Goal: Transaction & Acquisition: Book appointment/travel/reservation

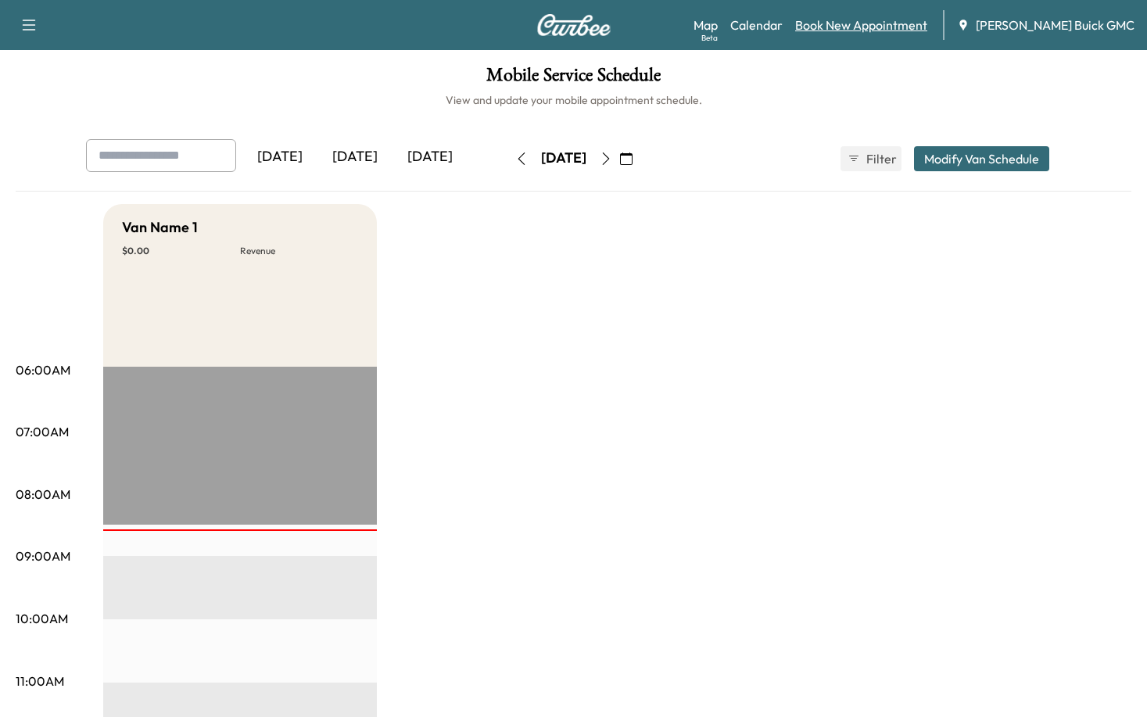
click at [905, 21] on link "Book New Appointment" at bounding box center [861, 25] width 132 height 19
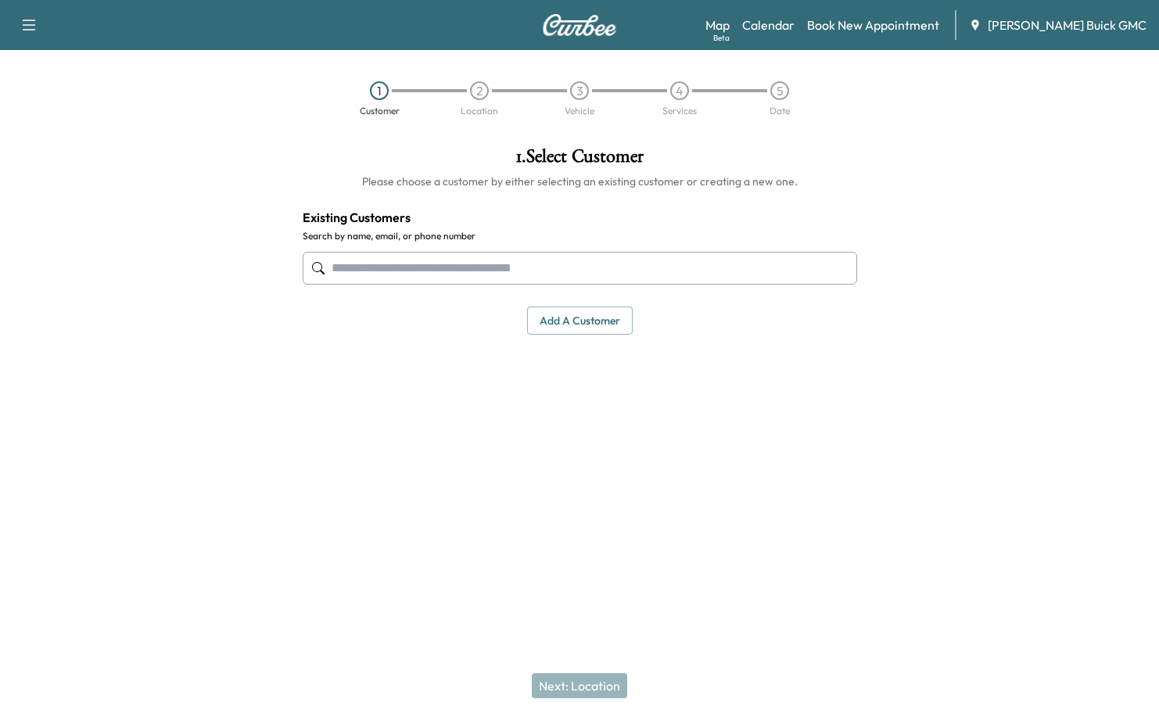
click at [486, 265] on input "text" at bounding box center [580, 268] width 554 height 33
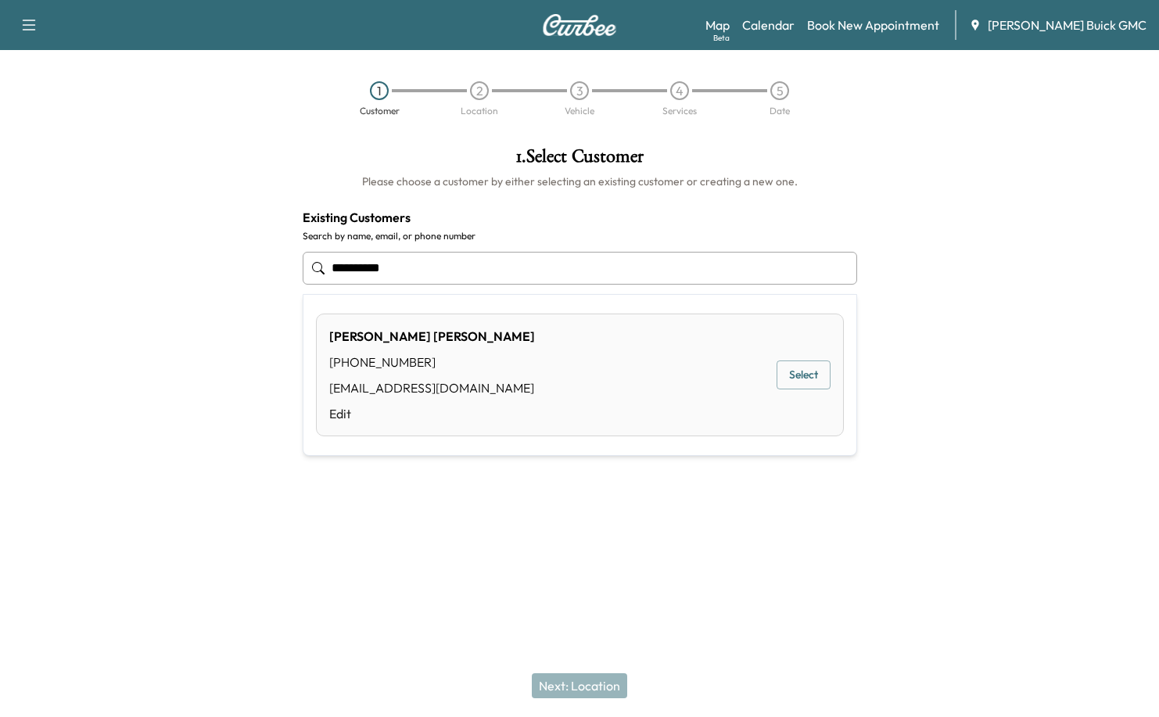
click at [794, 375] on button "Select" at bounding box center [803, 374] width 54 height 29
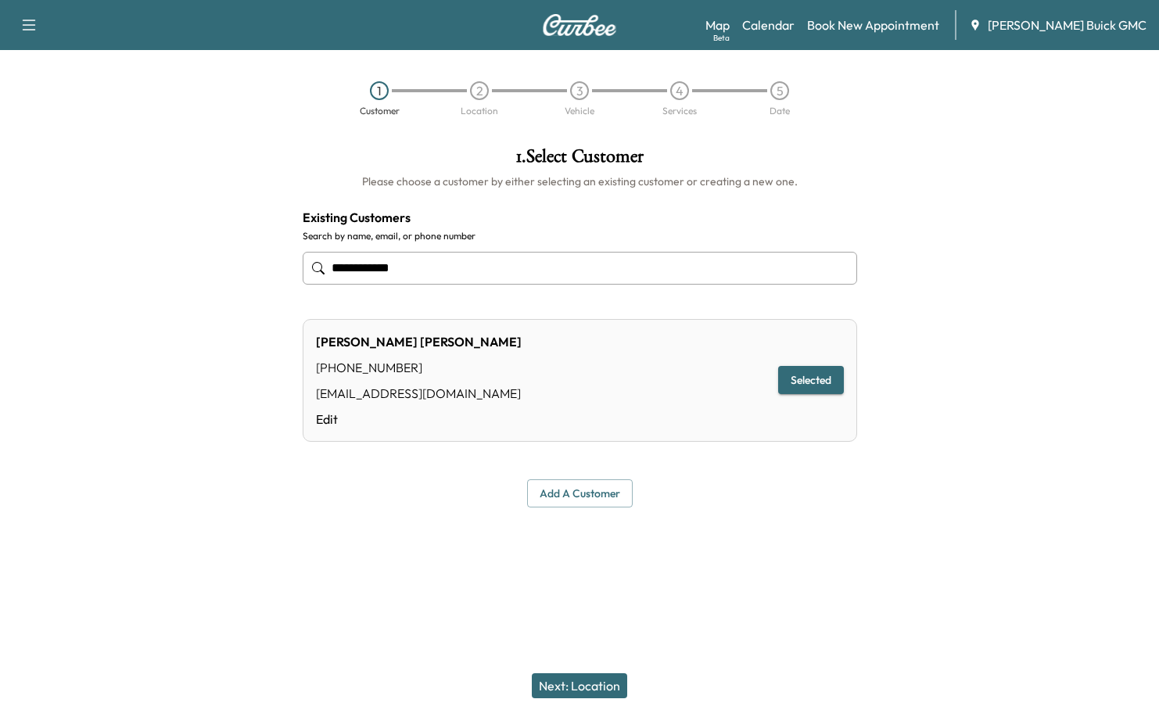
type input "**********"
click at [606, 683] on button "Next: Location" at bounding box center [579, 685] width 95 height 25
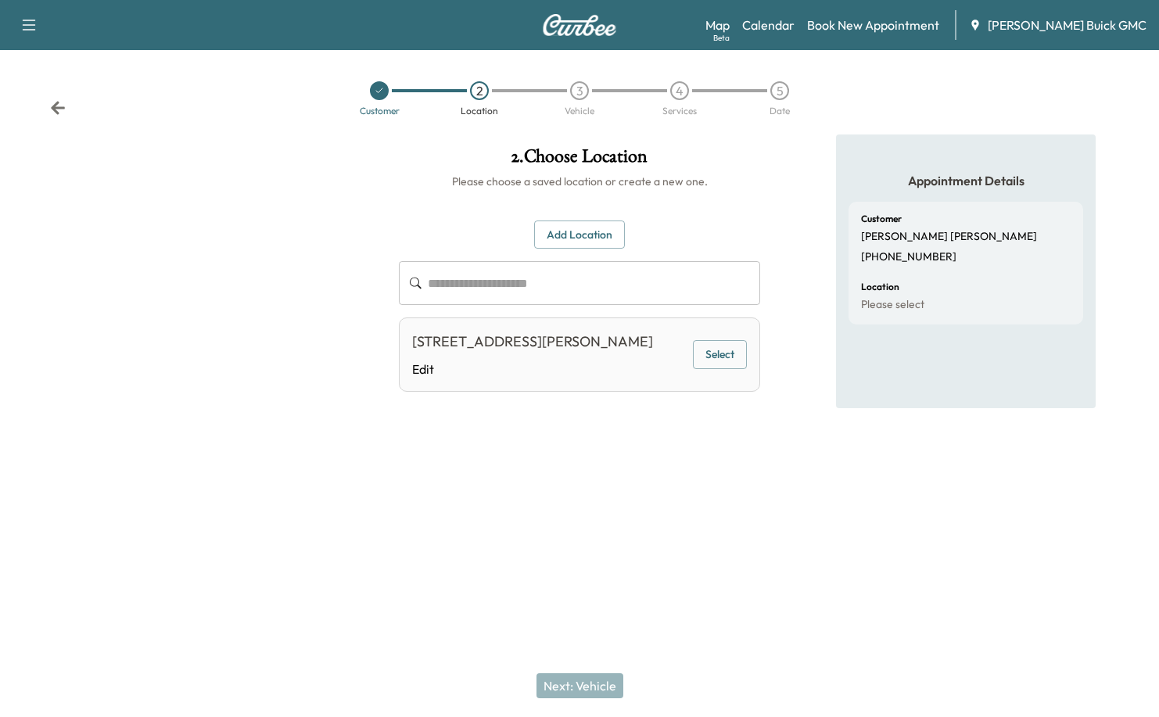
click at [599, 235] on button "Add Location" at bounding box center [579, 234] width 91 height 29
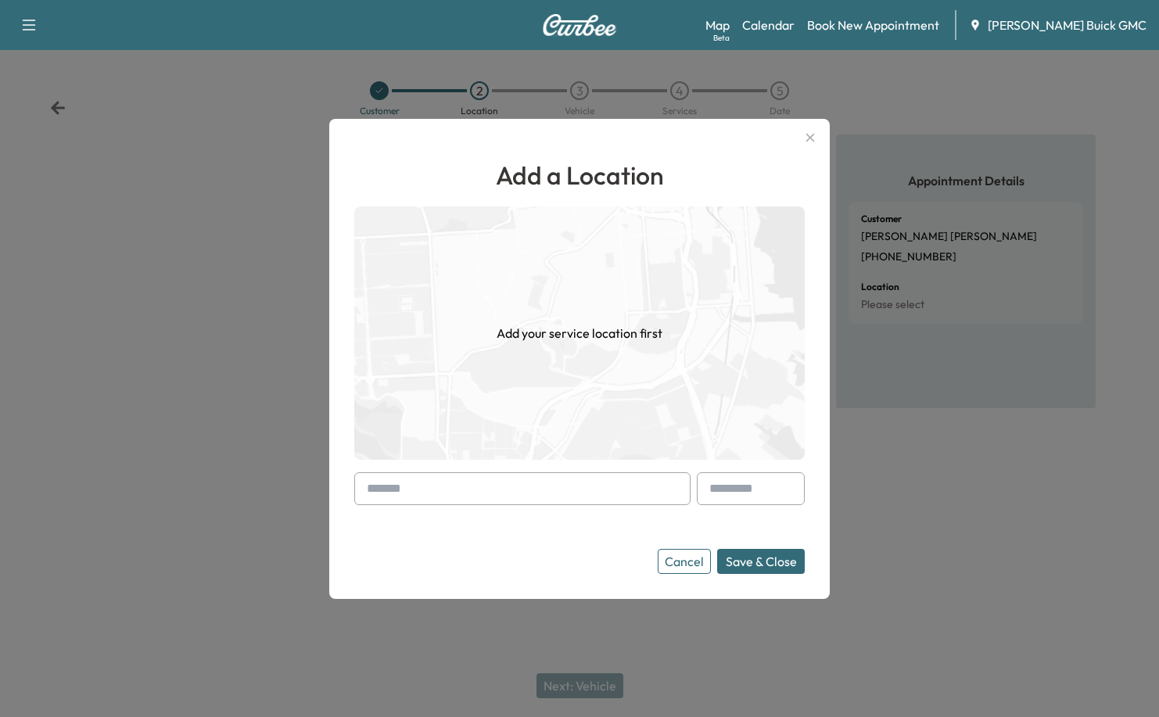
click at [512, 479] on input "text" at bounding box center [522, 488] width 336 height 33
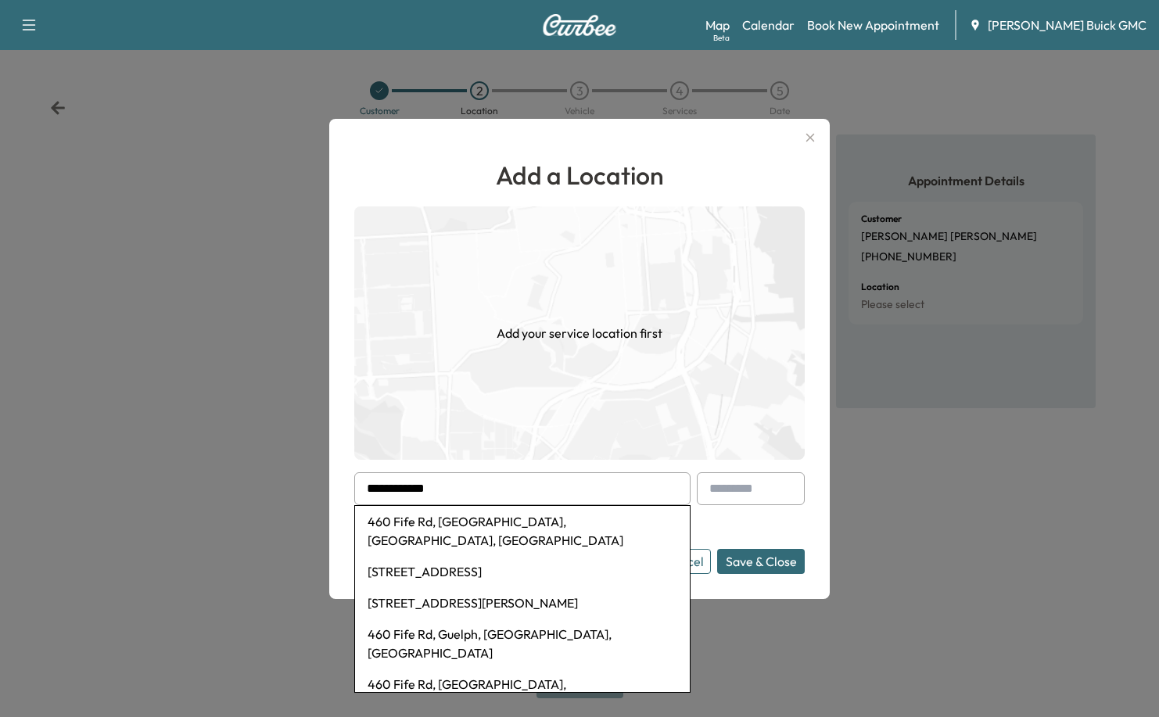
click at [528, 522] on li "460 Fife Rd, [GEOGRAPHIC_DATA], [GEOGRAPHIC_DATA], [GEOGRAPHIC_DATA]" at bounding box center [522, 531] width 335 height 50
type input "**********"
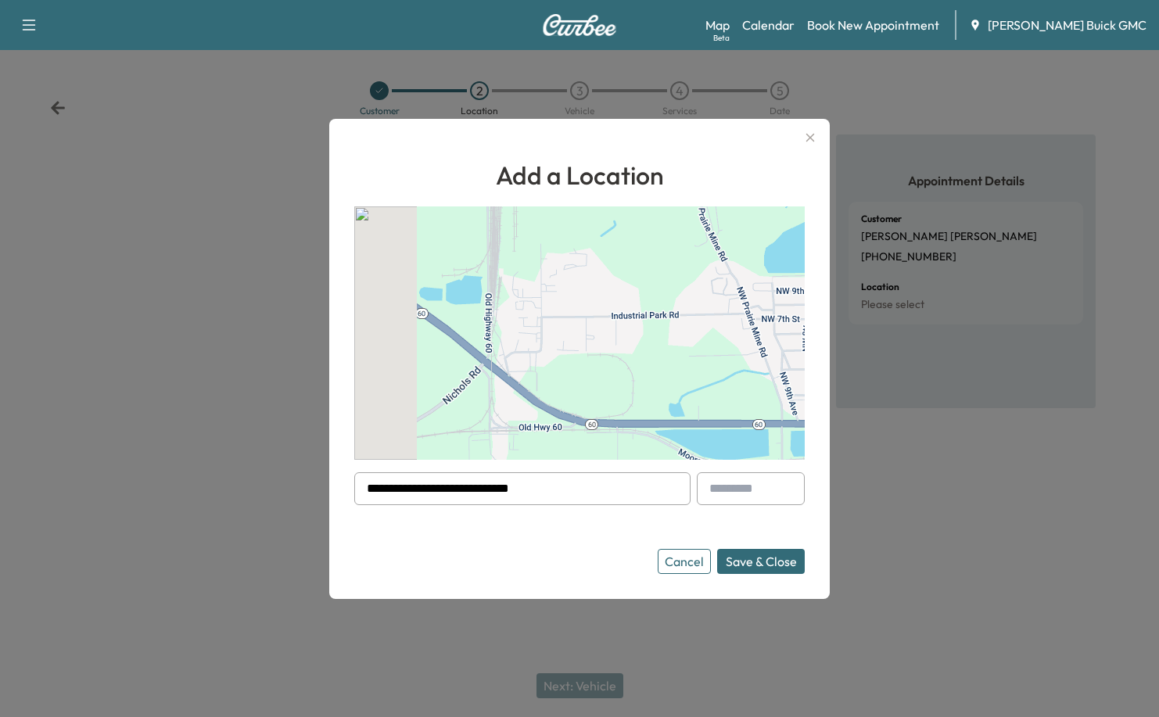
click at [757, 567] on button "Save & Close" at bounding box center [761, 561] width 88 height 25
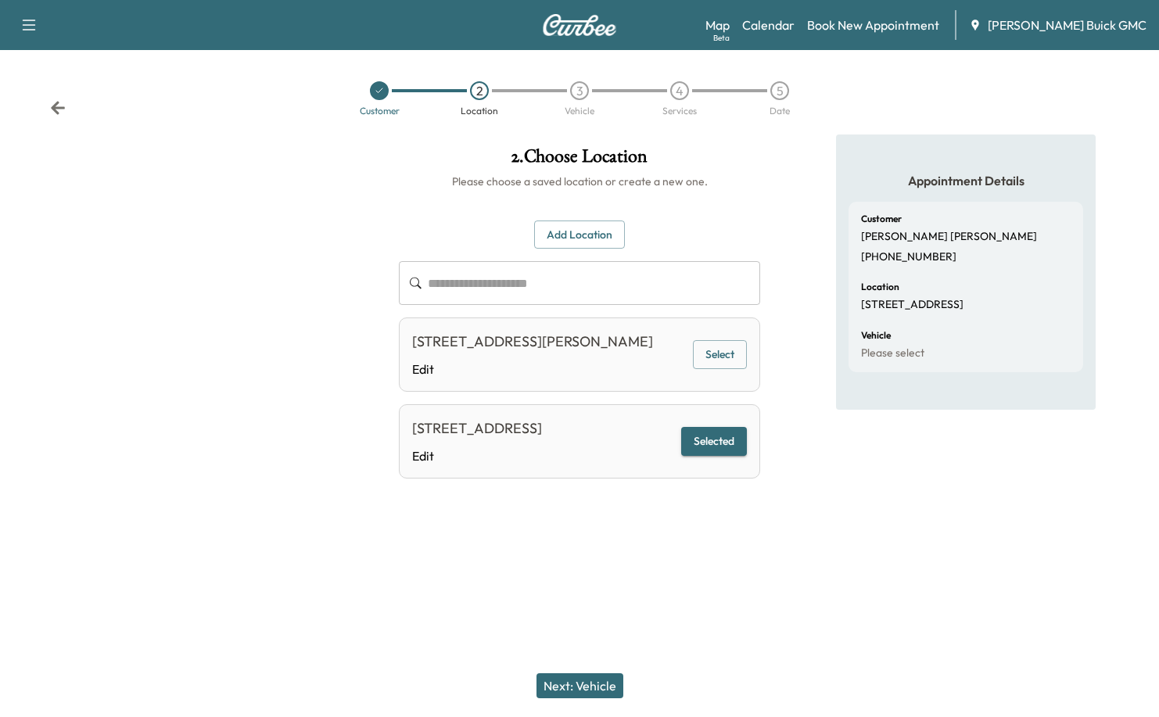
click at [592, 680] on button "Next: Vehicle" at bounding box center [579, 685] width 87 height 25
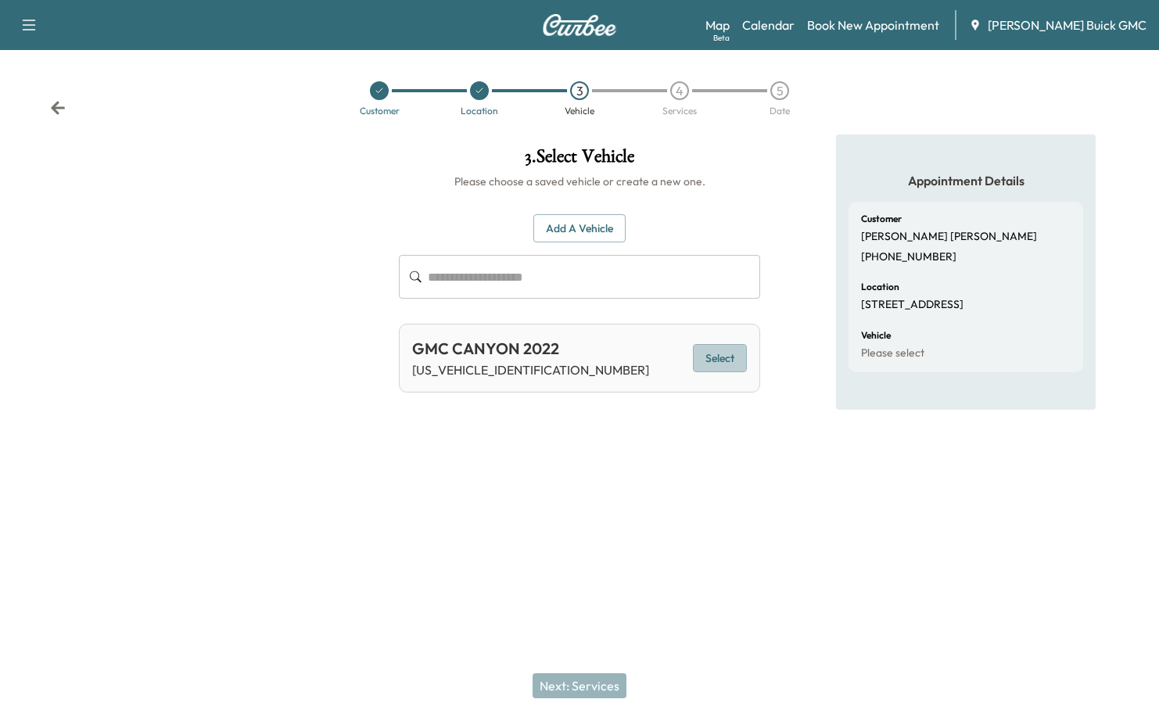
click at [735, 362] on button "Select" at bounding box center [720, 358] width 54 height 29
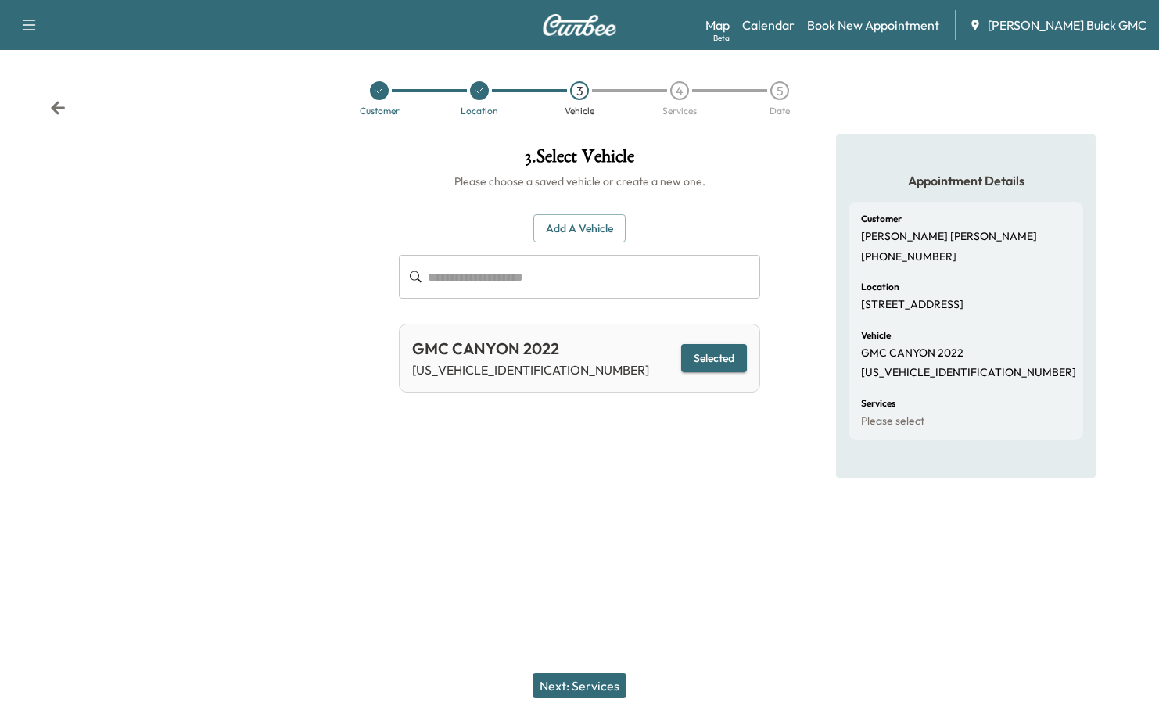
click at [586, 684] on button "Next: Services" at bounding box center [579, 685] width 94 height 25
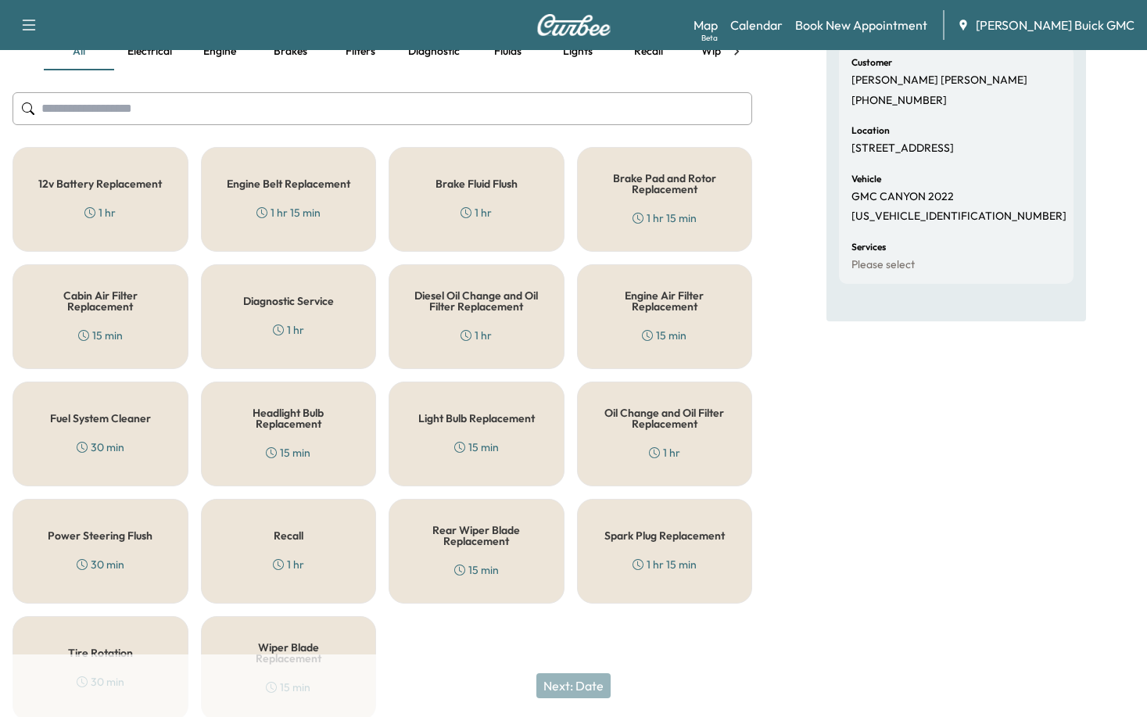
scroll to position [223, 0]
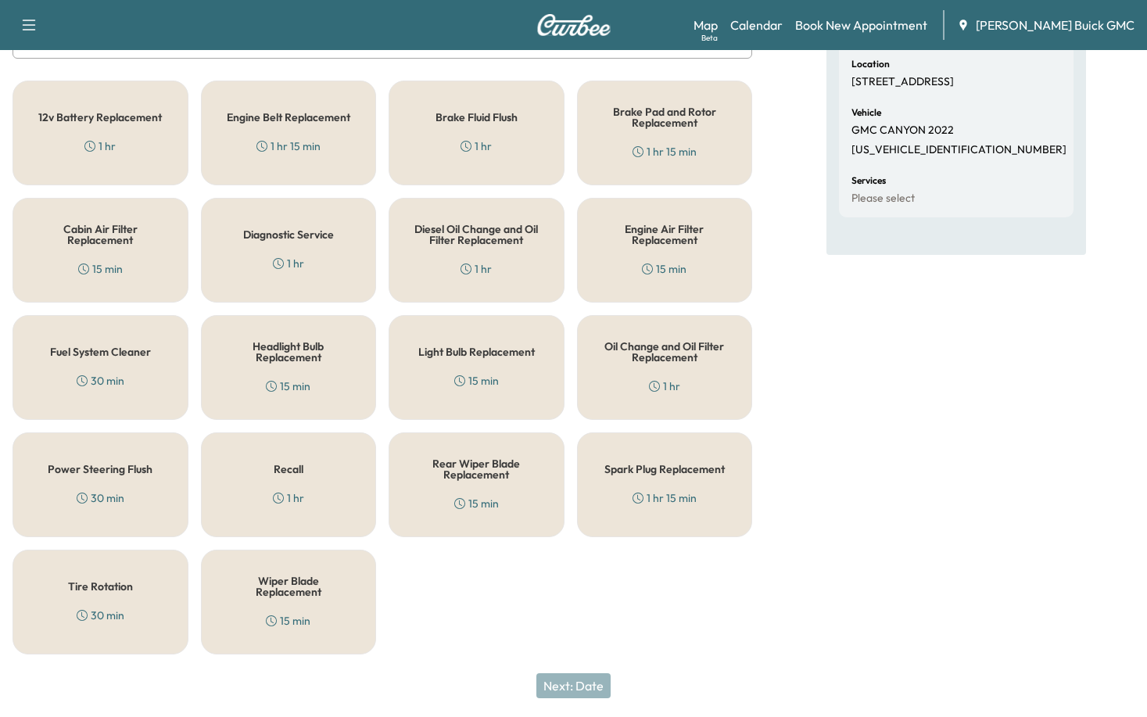
click at [277, 248] on div "Diagnostic Service 1 hr" at bounding box center [289, 250] width 176 height 105
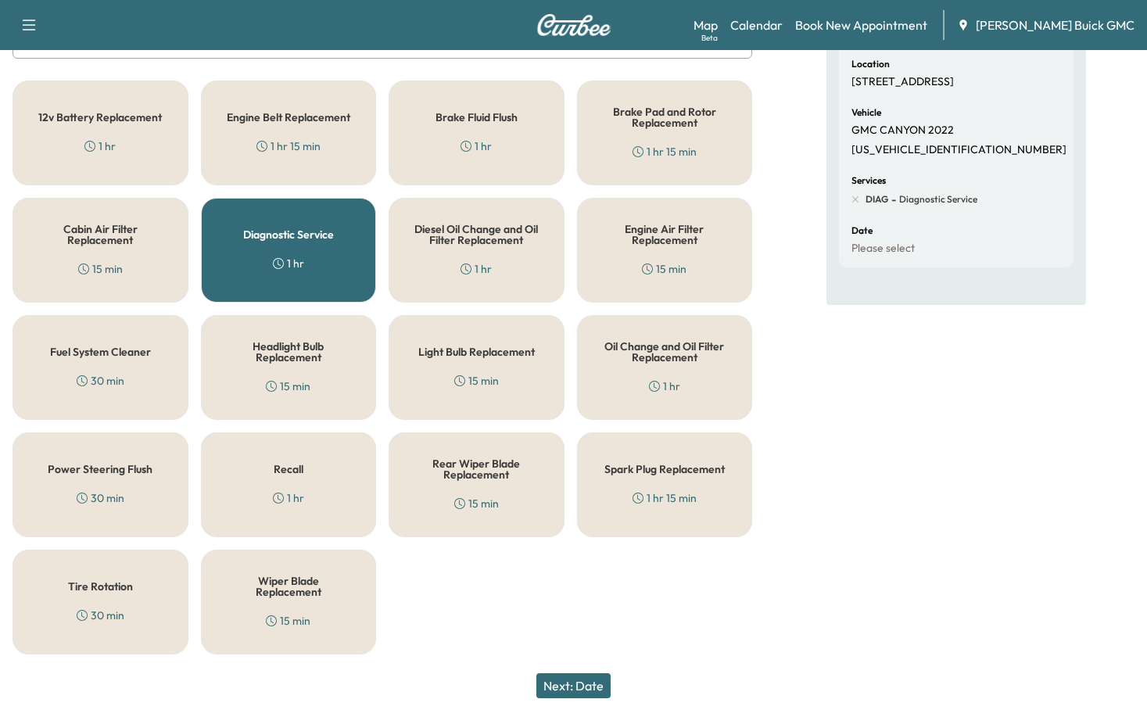
click at [588, 686] on button "Next: Date" at bounding box center [573, 685] width 74 height 25
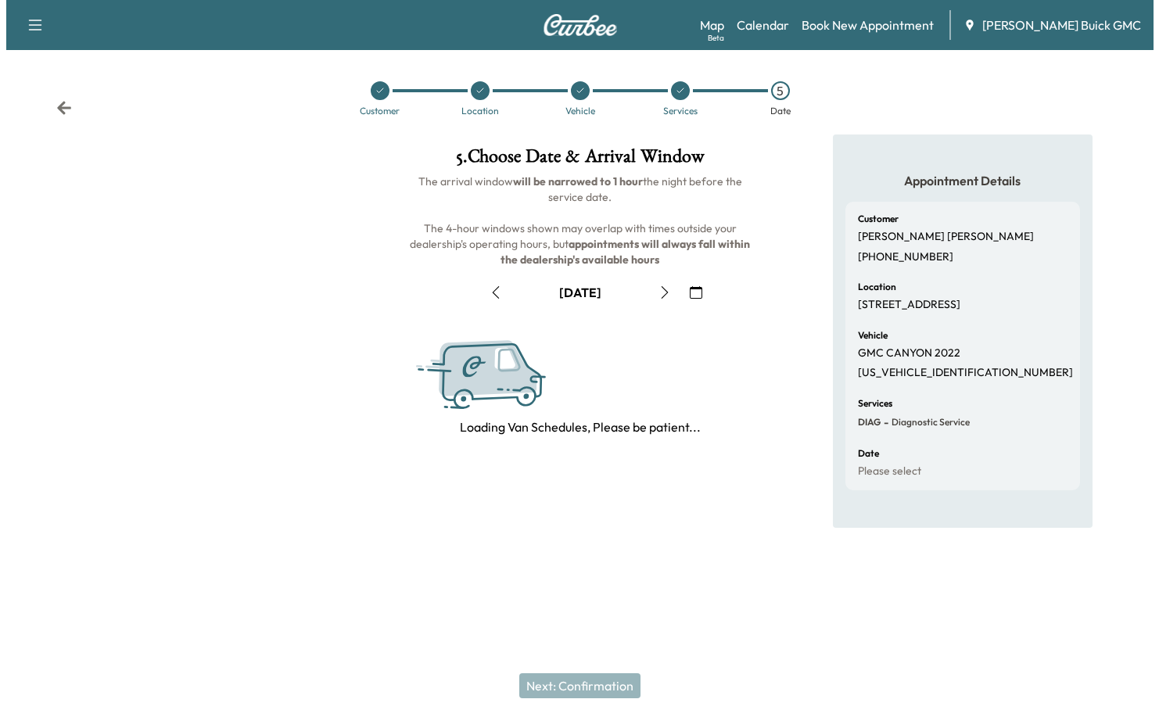
scroll to position [0, 0]
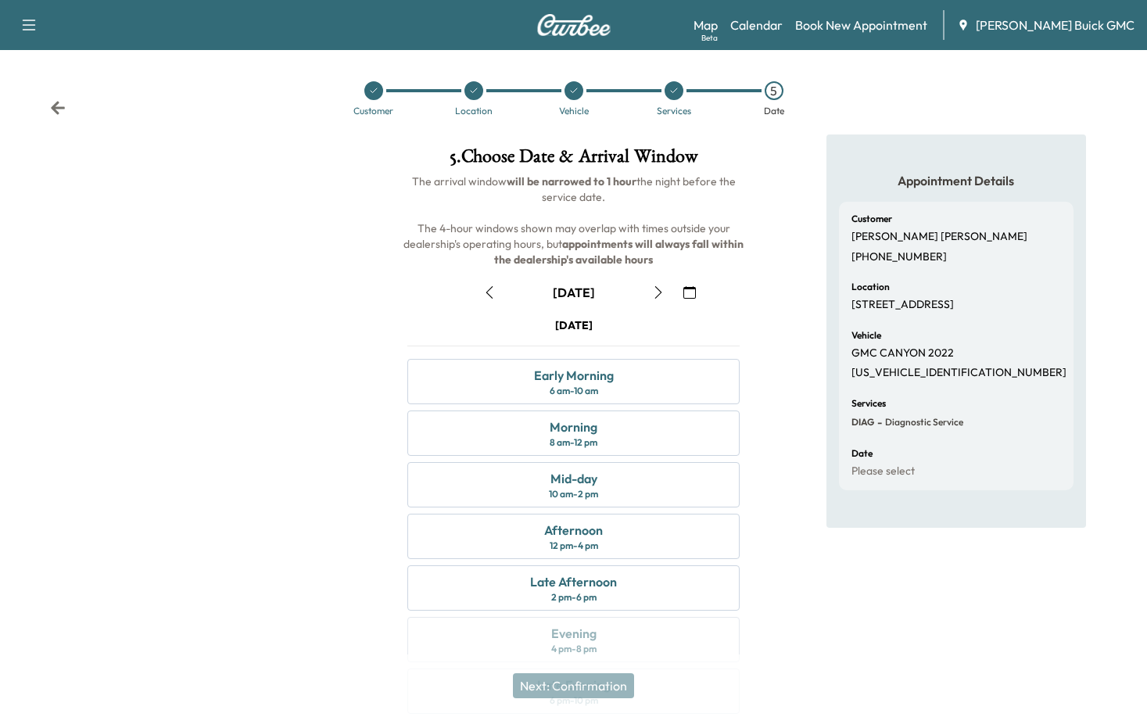
click at [689, 290] on icon "button" at bounding box center [689, 292] width 13 height 13
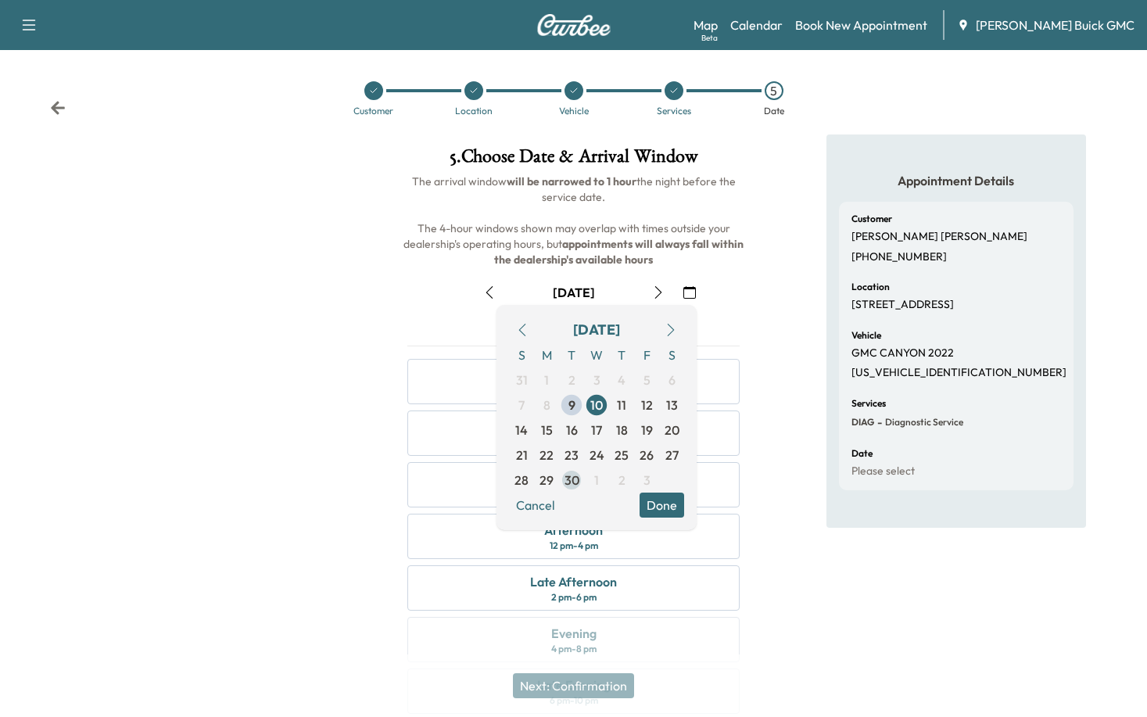
click at [575, 480] on span "30" at bounding box center [572, 480] width 15 height 19
click at [743, 309] on div "September [DATE] S M T W T F S 31 1 2 3 4 5 6 7 8 9 10 11 12 13 14 15 16 17 18 …" at bounding box center [573, 493] width 357 height 453
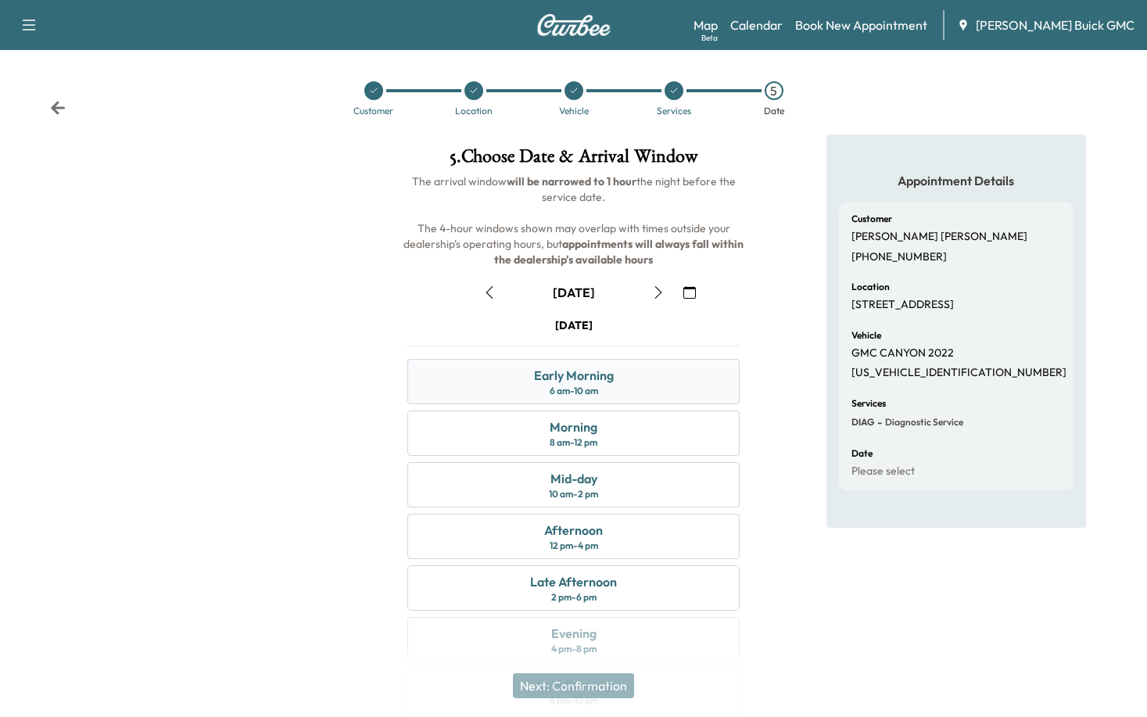
click at [627, 383] on div "Early Morning 6 am - 10 am" at bounding box center [573, 381] width 332 height 45
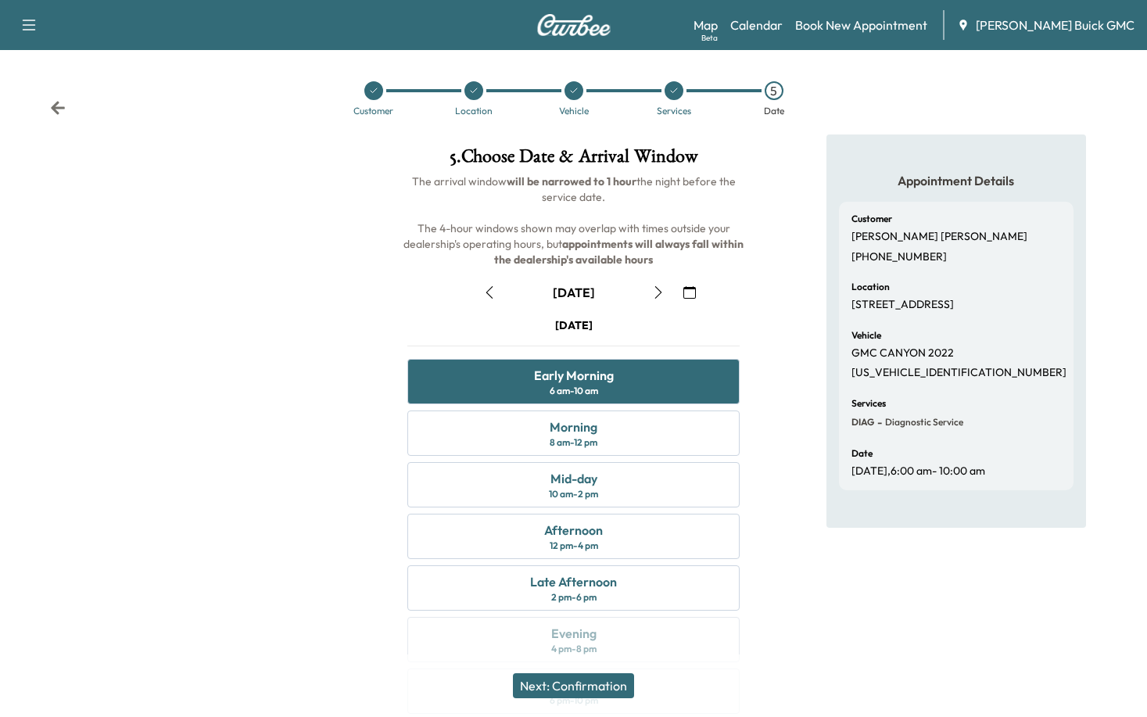
click at [607, 689] on button "Next: Confirmation" at bounding box center [573, 685] width 121 height 25
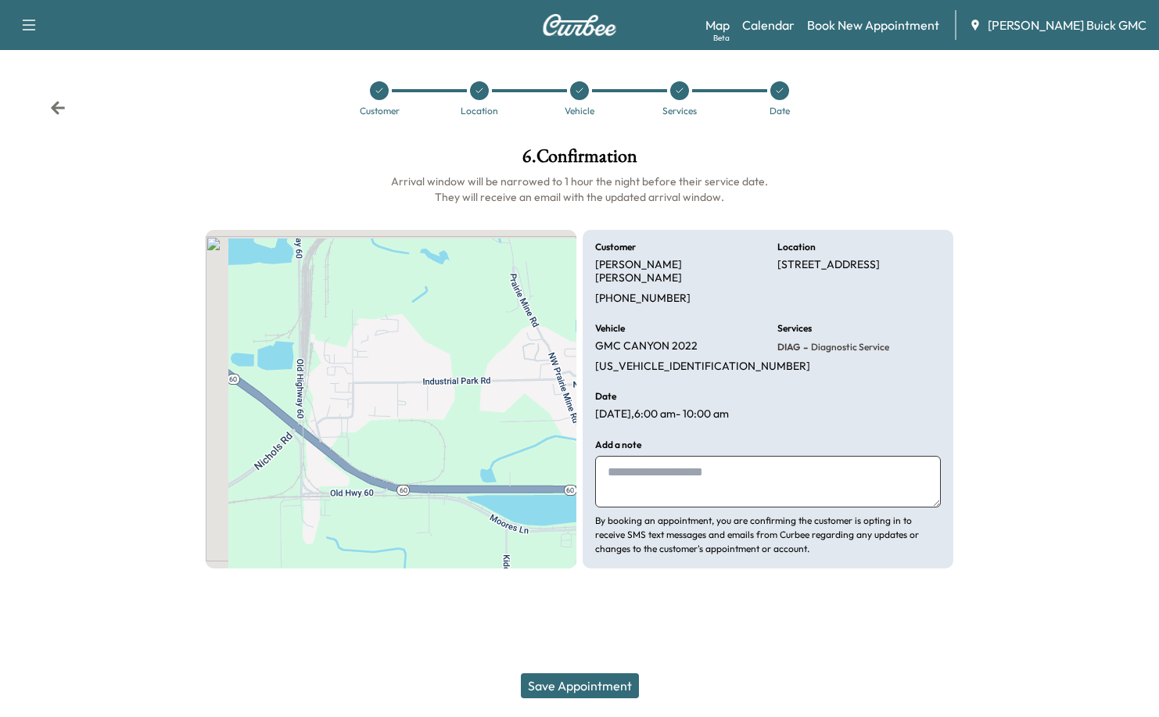
click at [698, 462] on textarea at bounding box center [768, 482] width 346 height 52
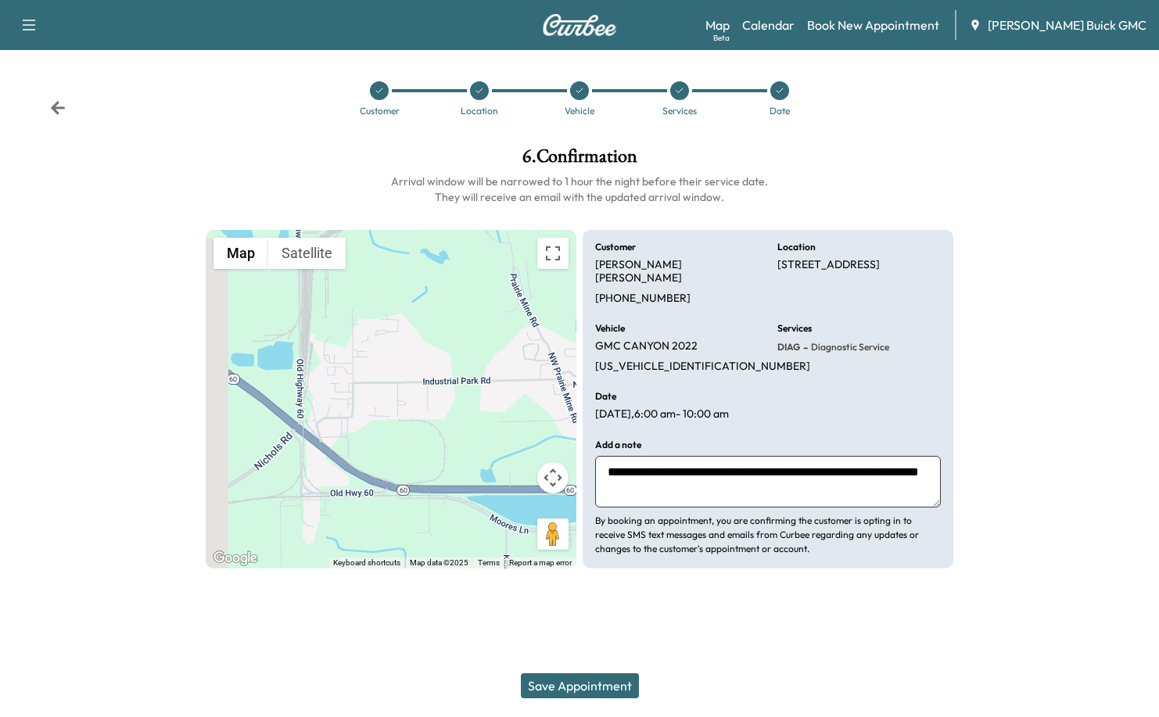
click at [770, 495] on div "**********" at bounding box center [768, 498] width 346 height 116
click at [772, 487] on textarea "**********" at bounding box center [768, 482] width 346 height 52
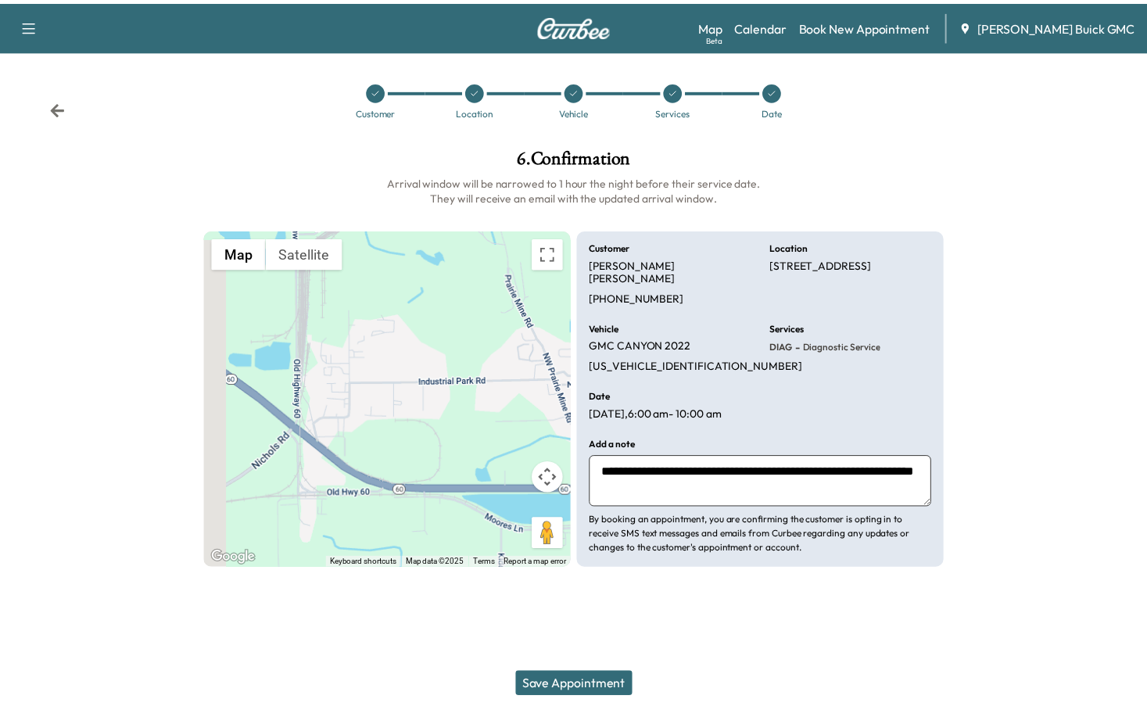
scroll to position [12, 0]
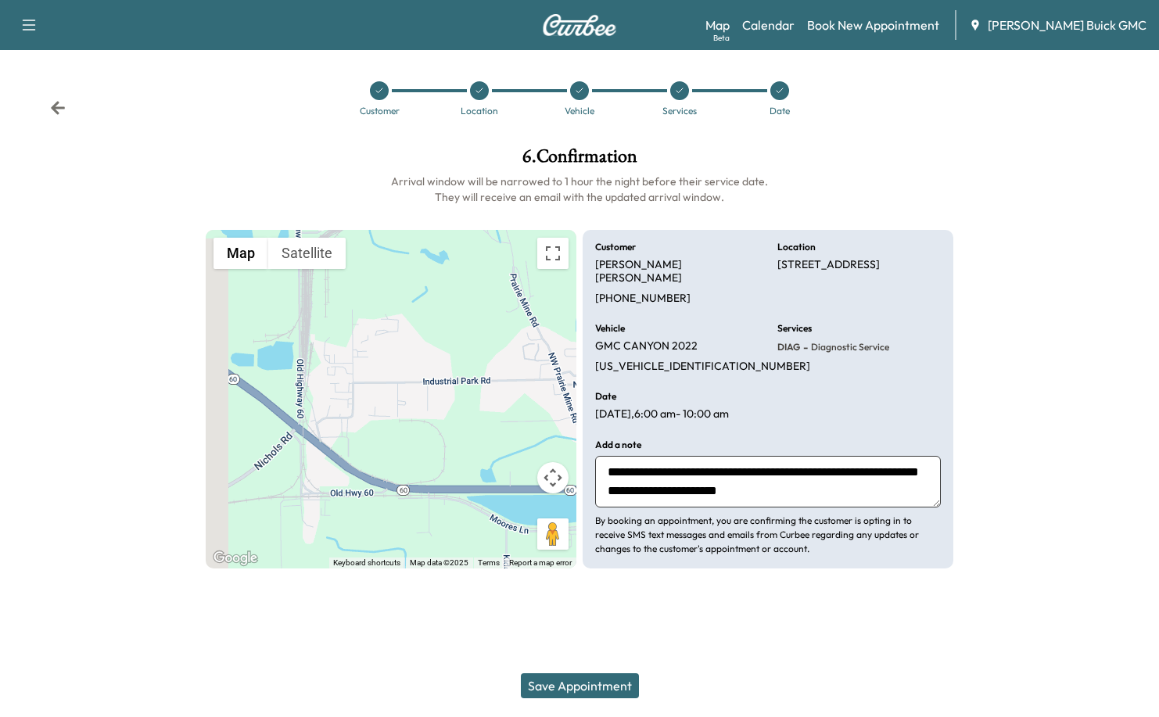
type textarea "**********"
click at [613, 693] on button "Save Appointment" at bounding box center [580, 685] width 118 height 25
